Goal: Task Accomplishment & Management: Use online tool/utility

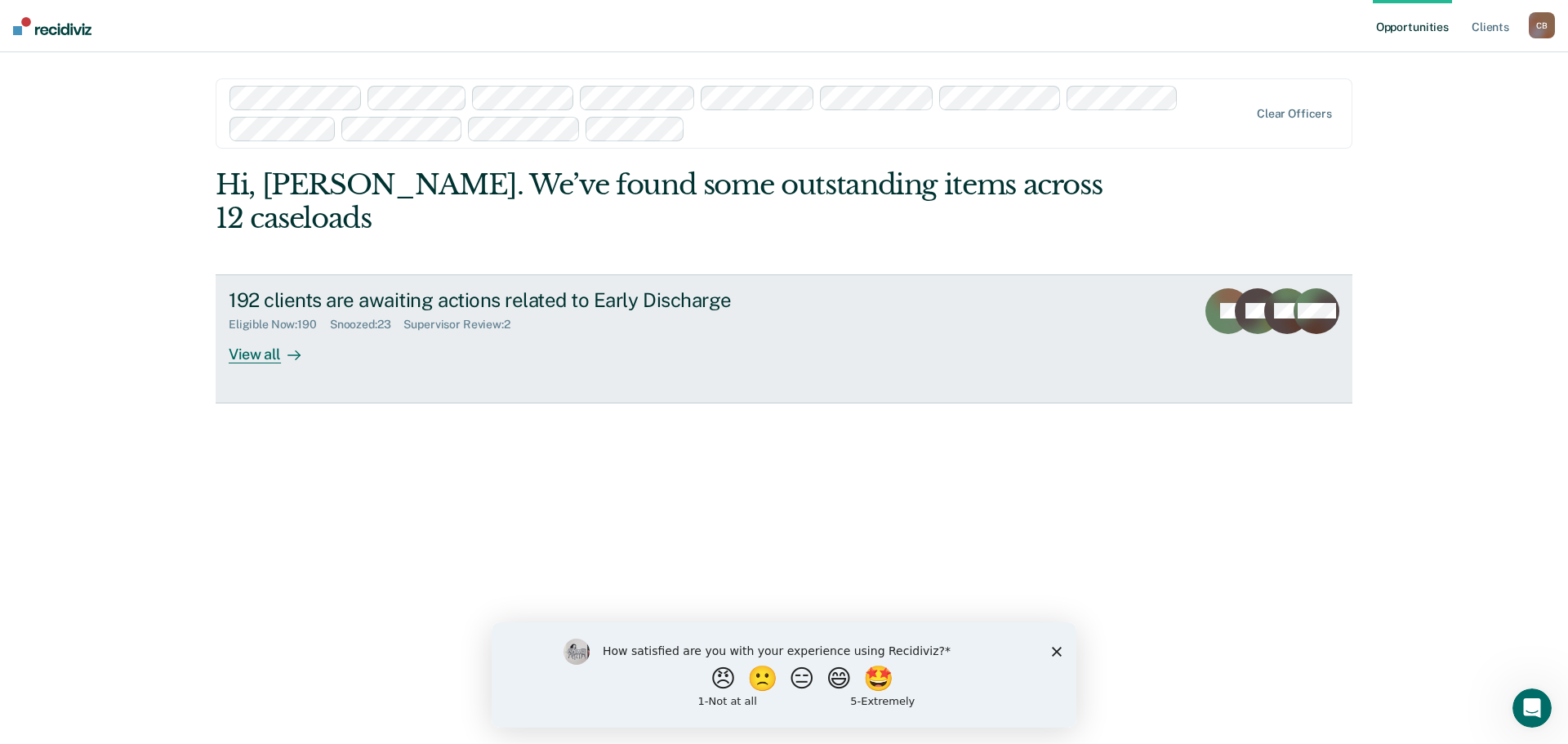
click at [480, 318] on div "Supervisor Review : 2" at bounding box center [463, 325] width 119 height 14
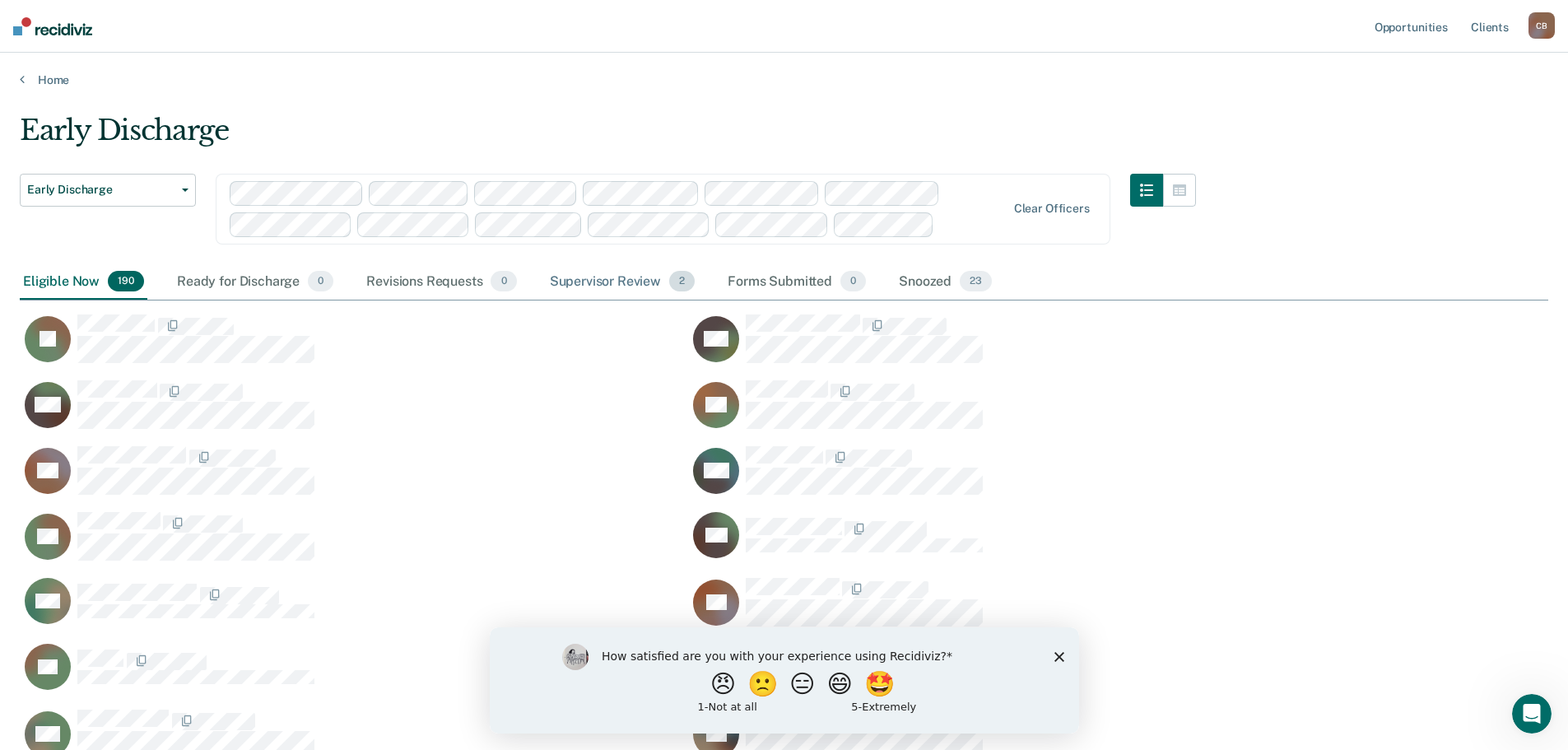
click at [626, 282] on div "Supervisor Review 2" at bounding box center [622, 282] width 152 height 36
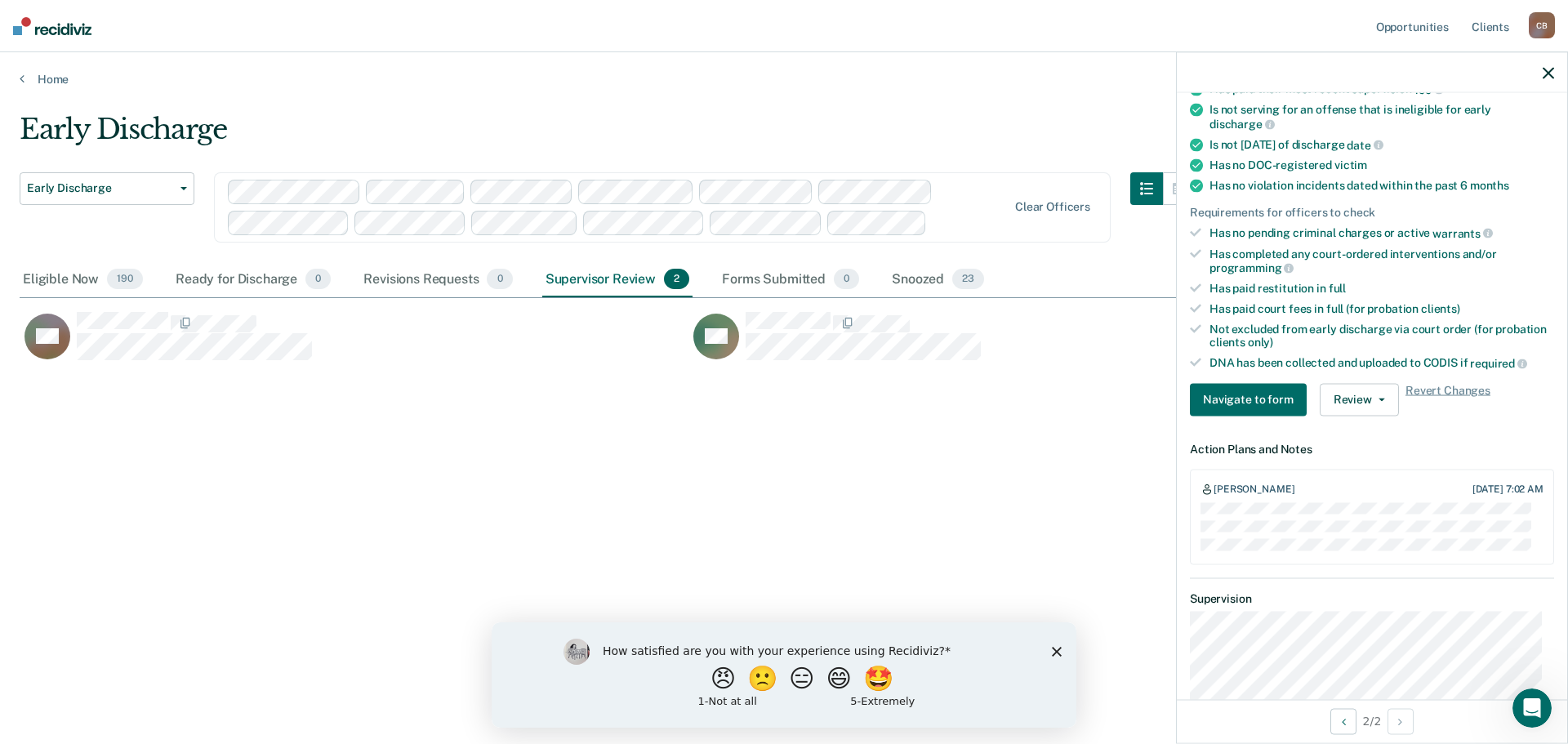
scroll to position [473, 0]
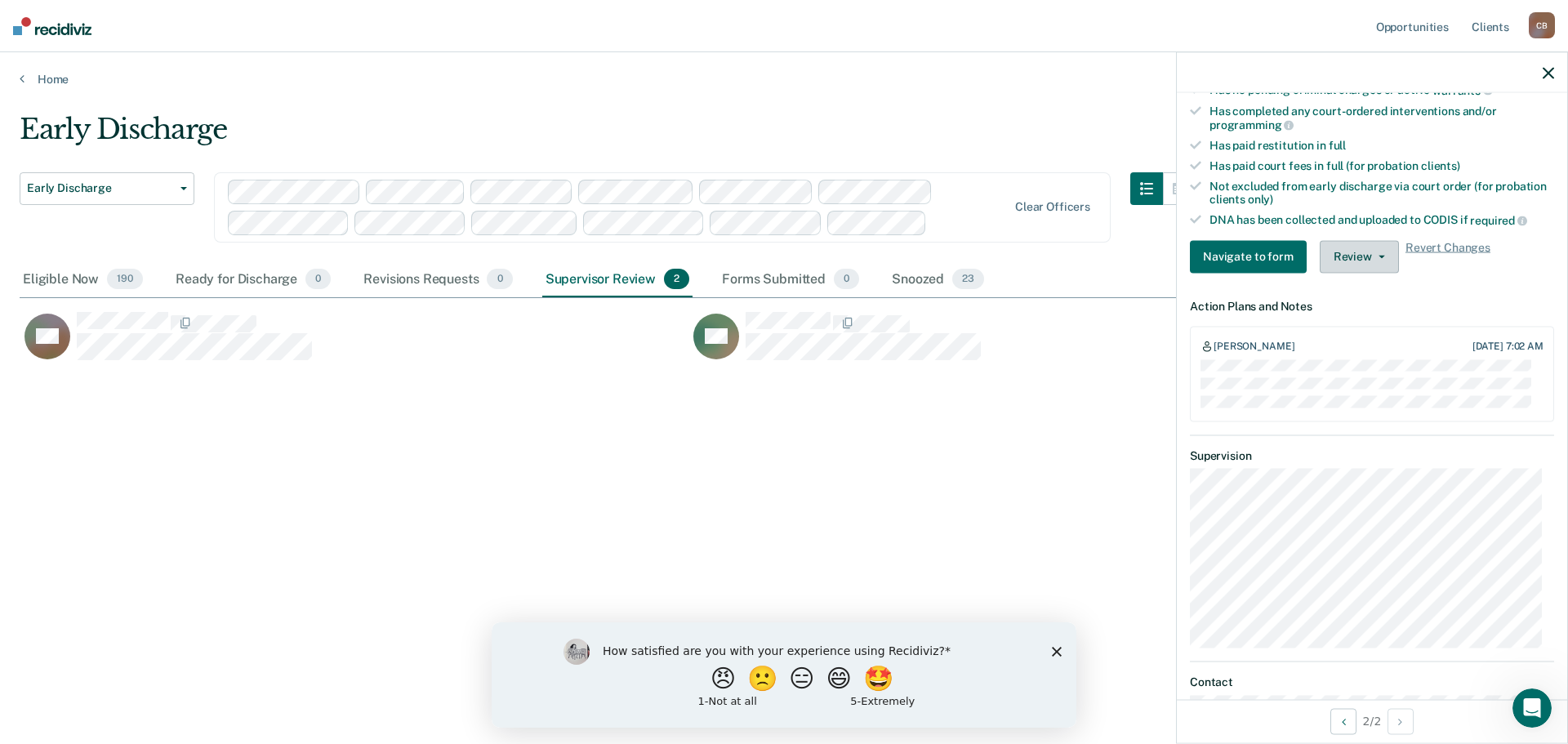
click at [1378, 255] on icon "button" at bounding box center [1382, 257] width 7 height 3
click at [1029, 438] on div "Early Discharge Early Discharge Early Discharge Clear officers Eligible Now 190…" at bounding box center [784, 367] width 1529 height 509
